Goal: Transaction & Acquisition: Purchase product/service

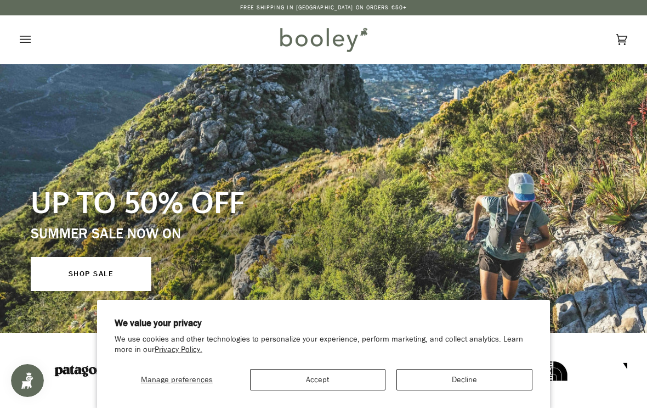
click at [335, 378] on button "Accept" at bounding box center [318, 379] width 136 height 21
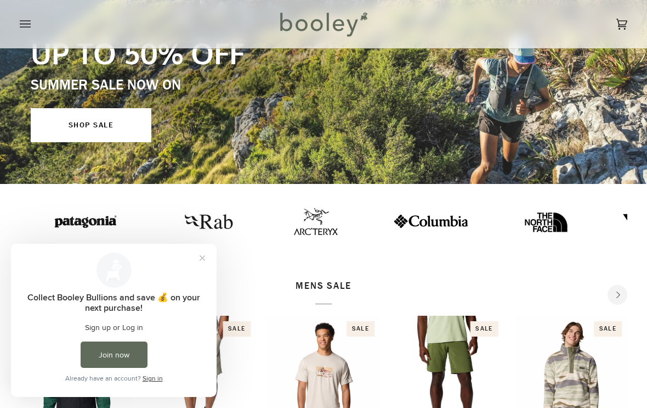
click at [109, 121] on link "SHOP SALE" at bounding box center [91, 125] width 121 height 34
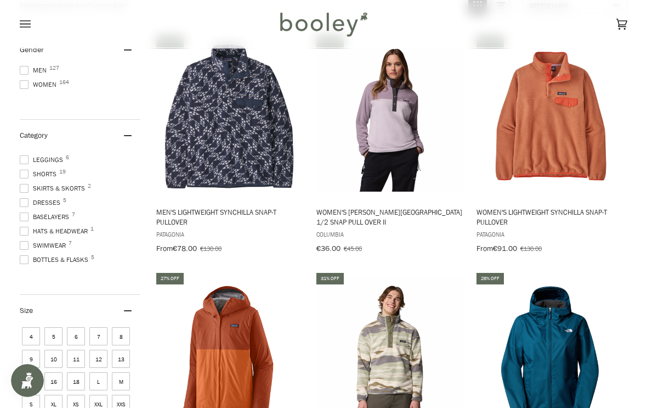
scroll to position [210, 0]
click at [30, 260] on span "Bottles & Flasks 5" at bounding box center [56, 260] width 72 height 10
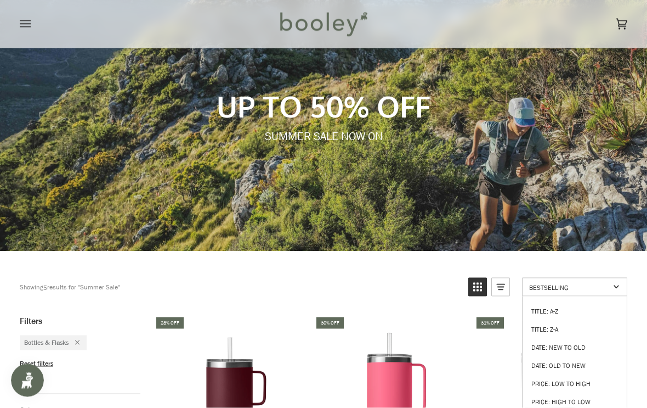
scroll to position [82, 0]
click at [555, 313] on link "Title: A-Z" at bounding box center [575, 310] width 104 height 18
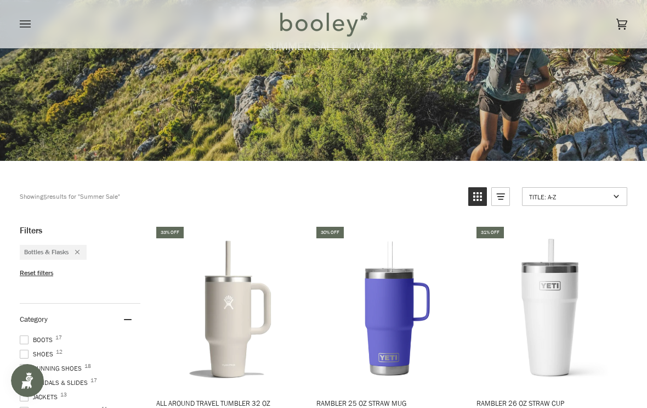
scroll to position [168, 0]
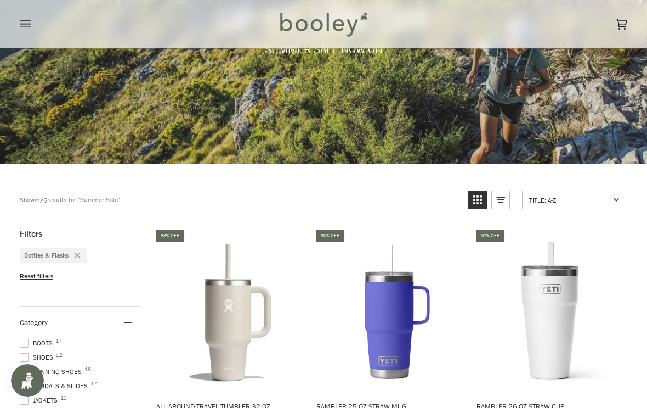
click at [42, 277] on span "Reset filters" at bounding box center [36, 276] width 33 height 9
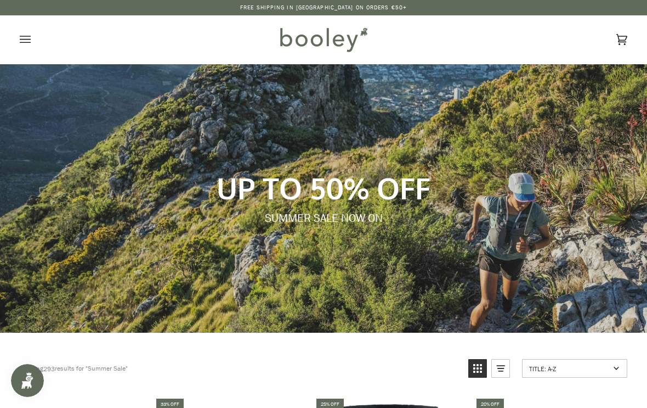
click at [35, 40] on button "Open menu" at bounding box center [36, 39] width 33 height 48
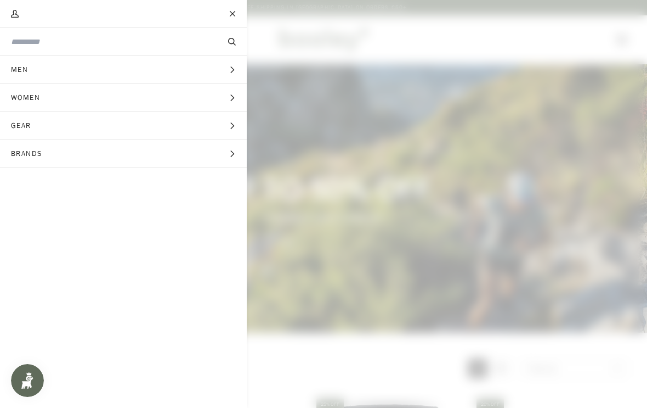
click at [222, 133] on button "Gear Expand menu" at bounding box center [123, 126] width 247 height 28
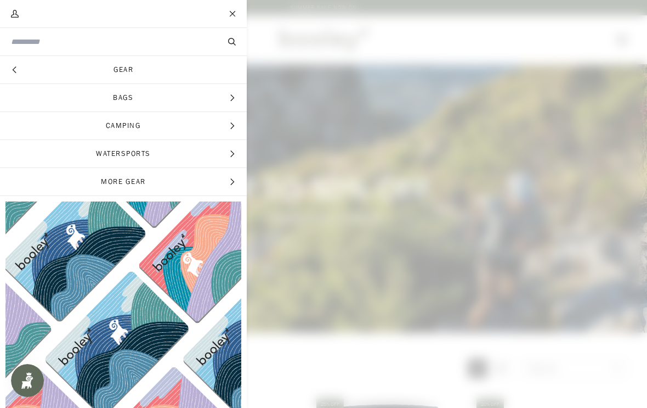
click at [223, 129] on span "Camping" at bounding box center [123, 125] width 247 height 27
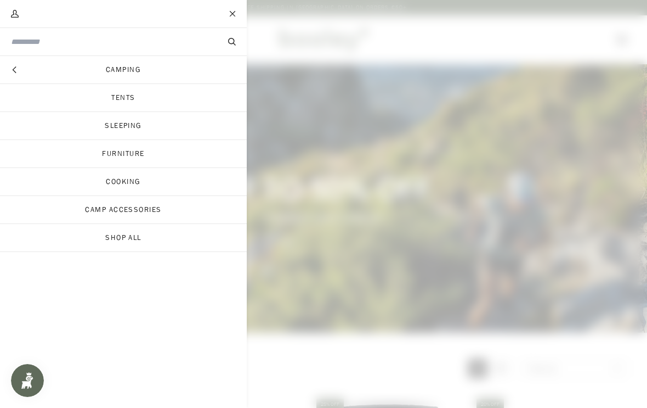
click at [184, 213] on link "Camp Accessories" at bounding box center [123, 209] width 247 height 27
click at [149, 242] on link "Shop All" at bounding box center [123, 237] width 247 height 27
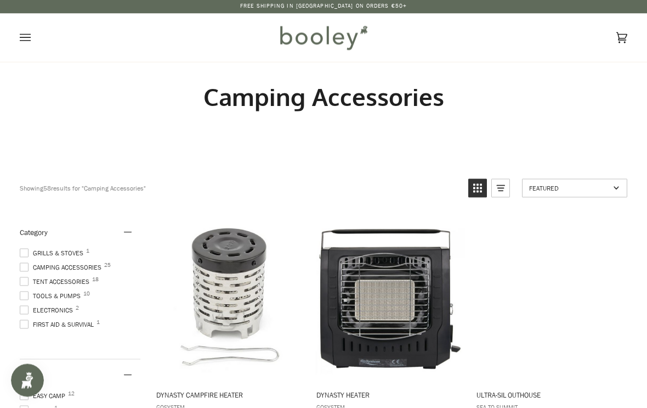
scroll to position [1, 0]
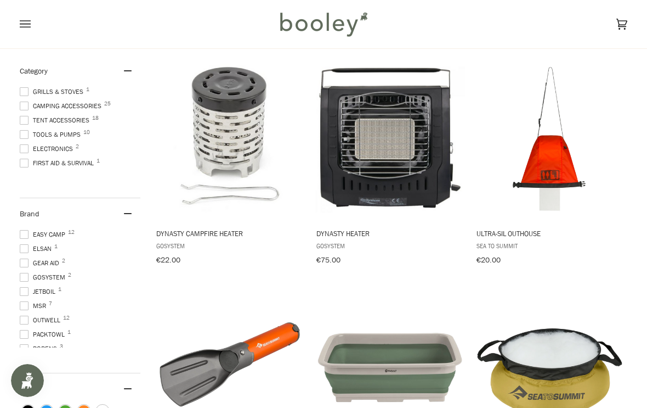
scroll to position [0, 0]
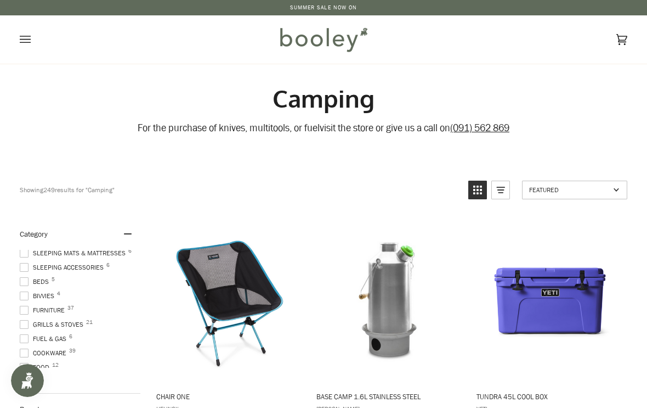
scroll to position [23, 0]
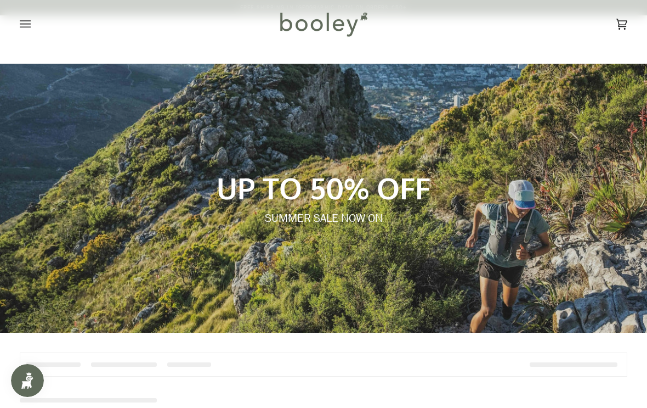
scroll to position [100, 0]
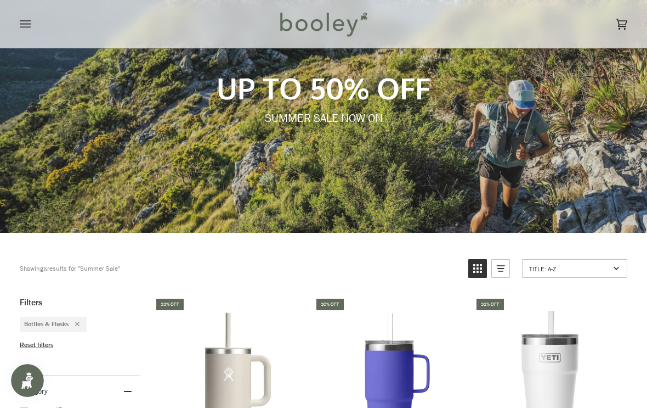
scroll to position [375, 0]
